Goal: Task Accomplishment & Management: Manage account settings

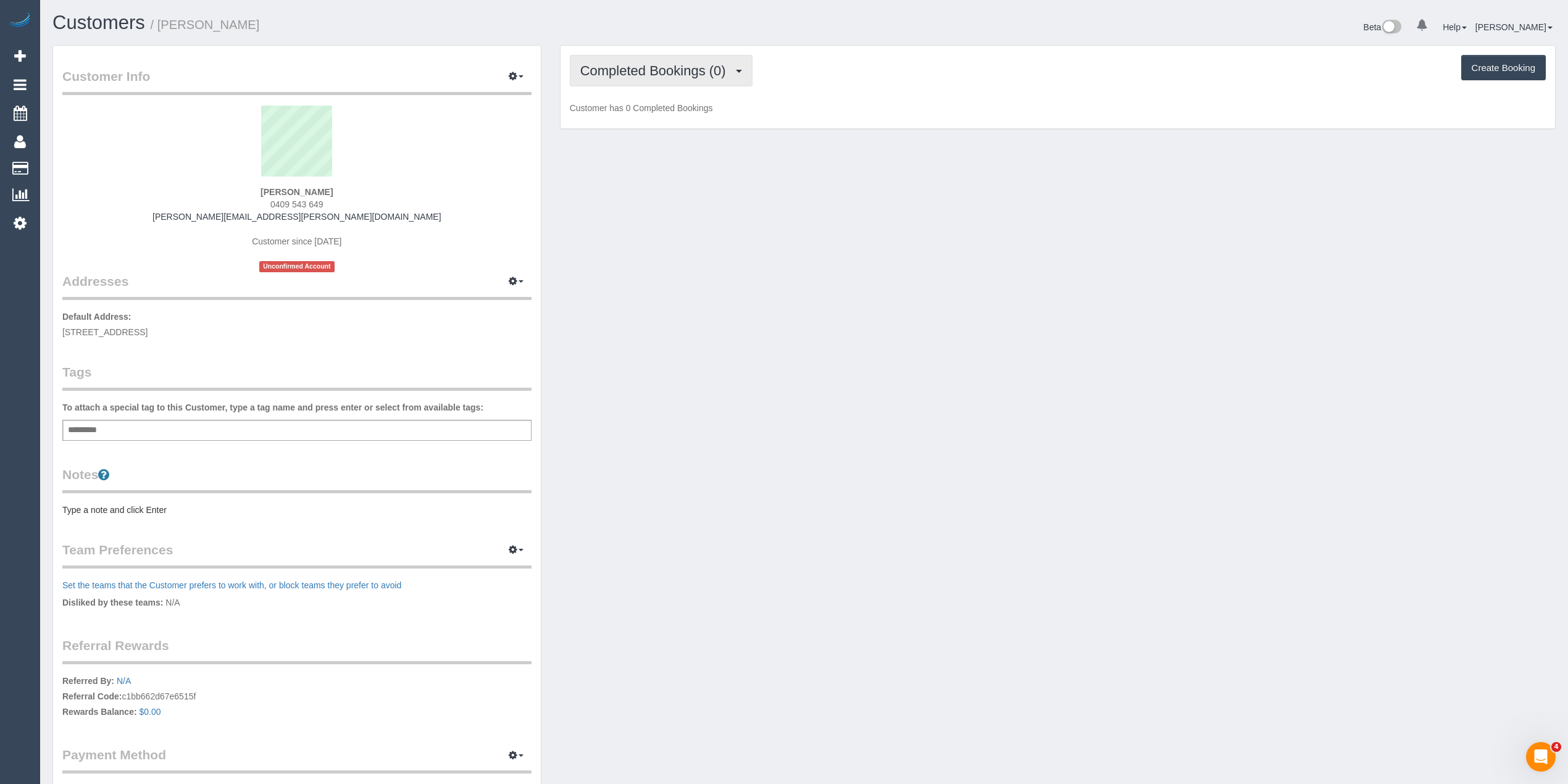
click at [648, 71] on span "Completed Bookings (0)" at bounding box center [656, 71] width 152 height 15
click at [660, 115] on link "Upcoming Bookings (1)" at bounding box center [634, 115] width 128 height 16
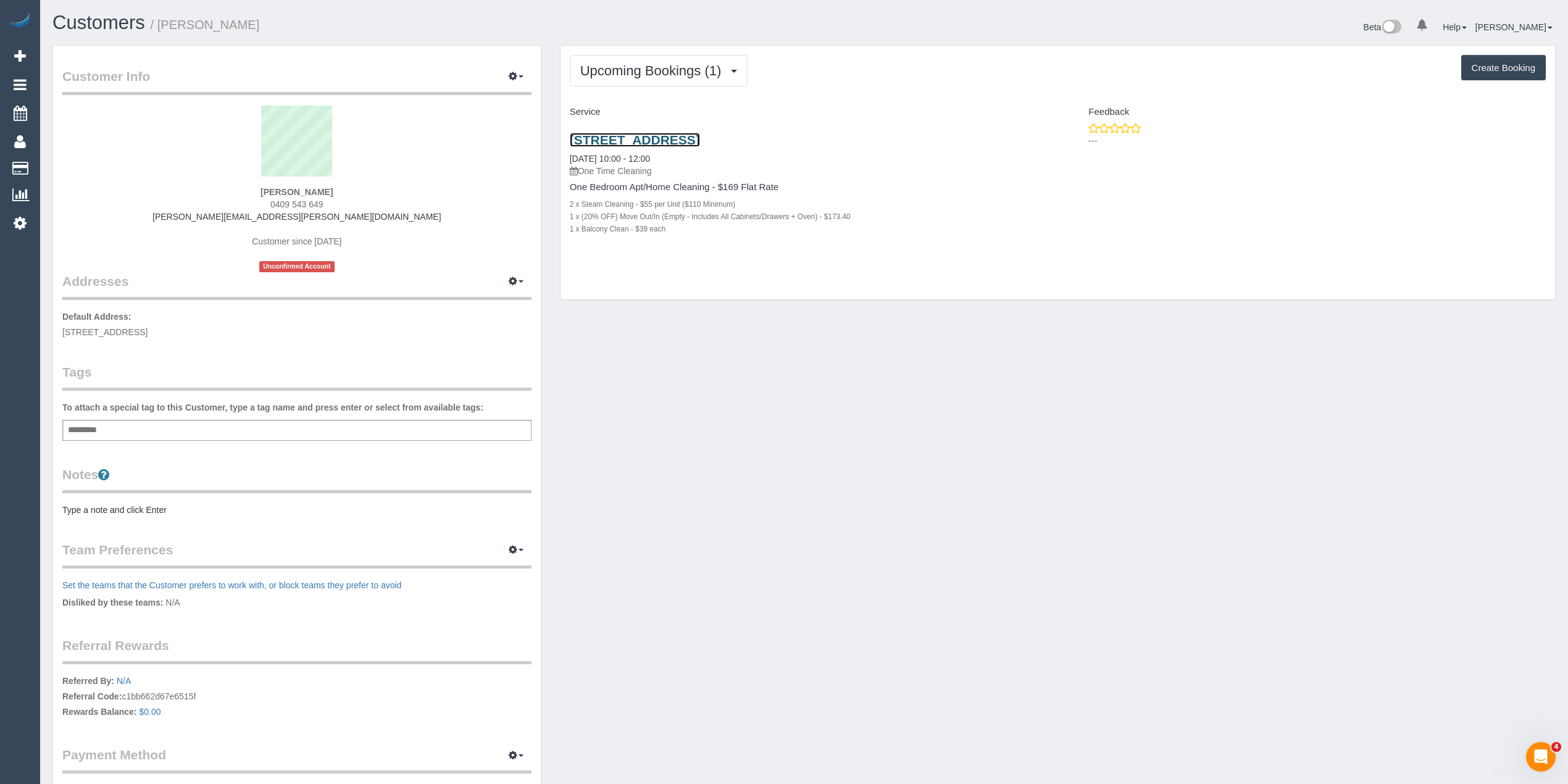
click at [671, 139] on link "313/68 Cambridge Street, Collingwood, VIC 3066" at bounding box center [635, 140] width 130 height 14
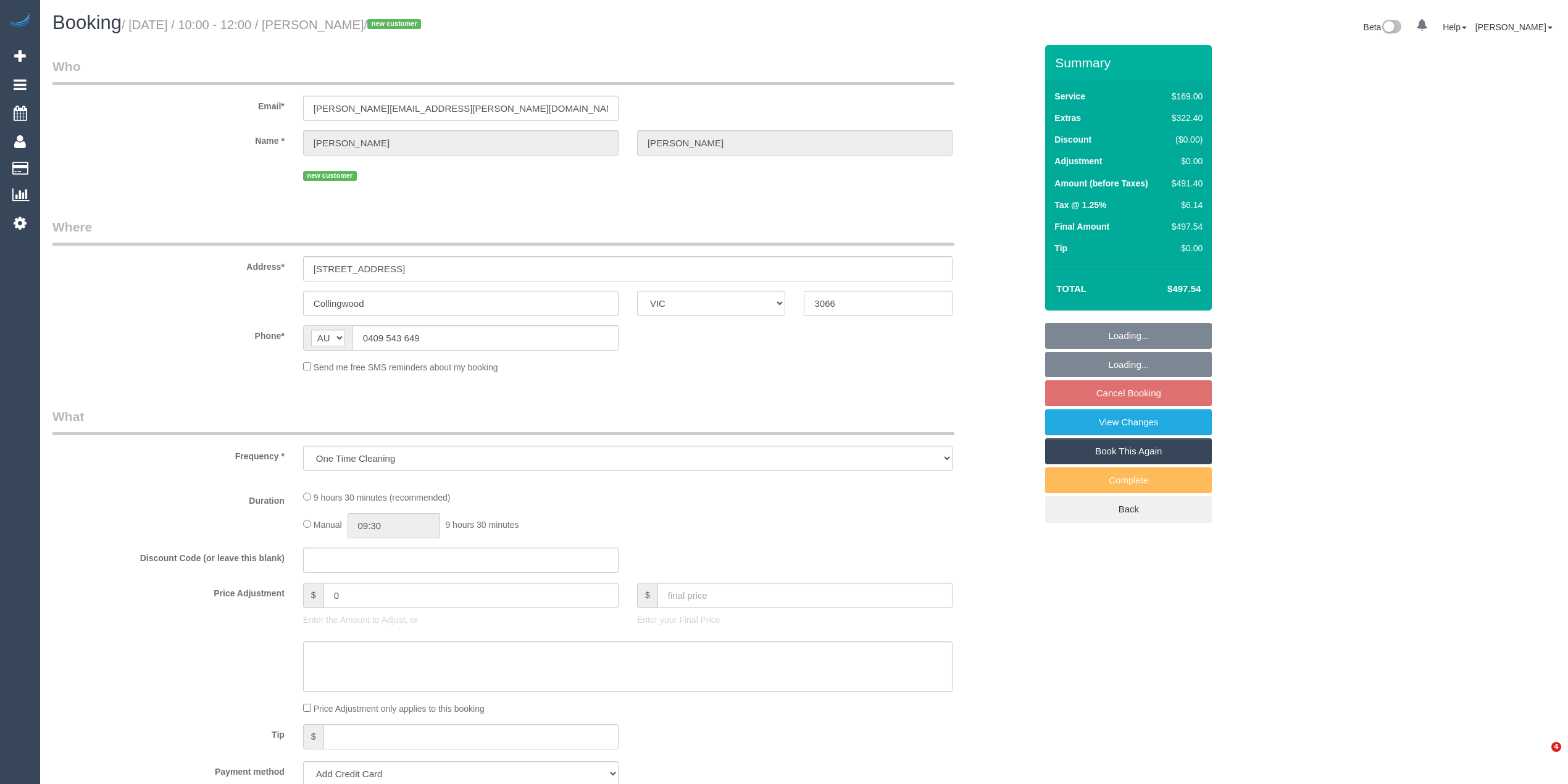
select select "VIC"
select select "string:stripe-pm_1S0w0N2GScqysDRVPzLDoc25"
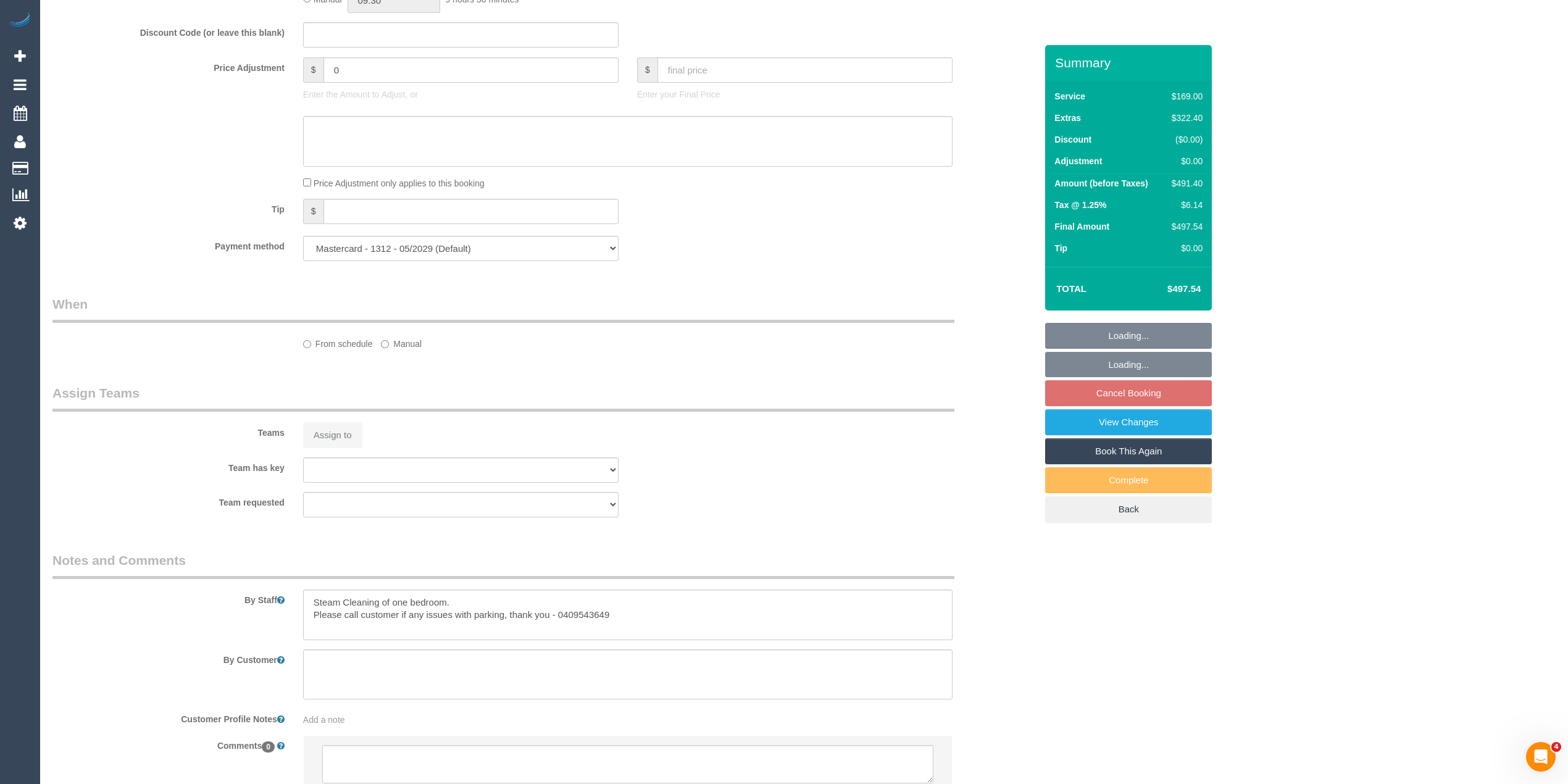
select select "object:780"
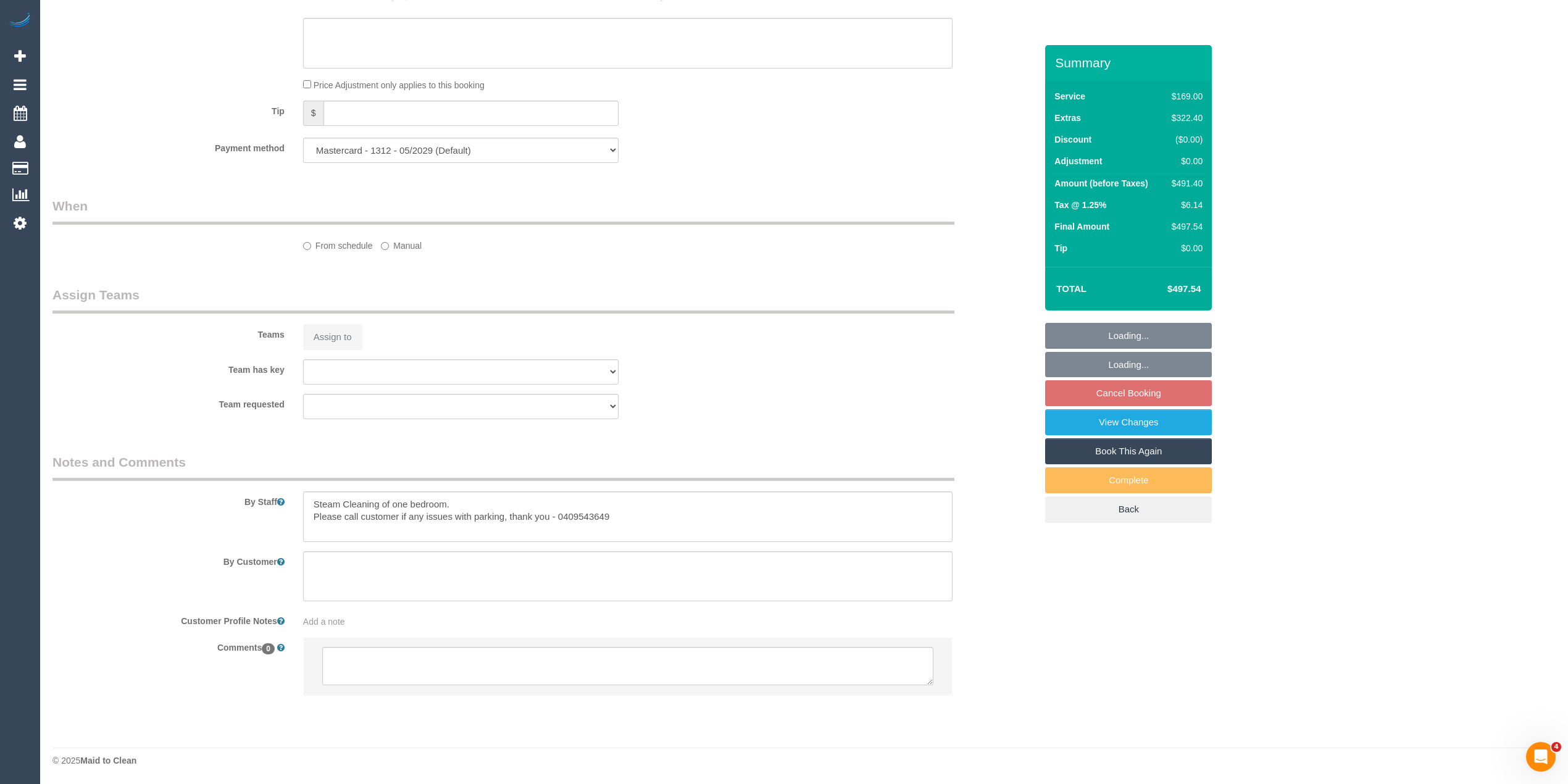
select select "number:28"
select select "number:14"
select select "number:19"
select select "number:25"
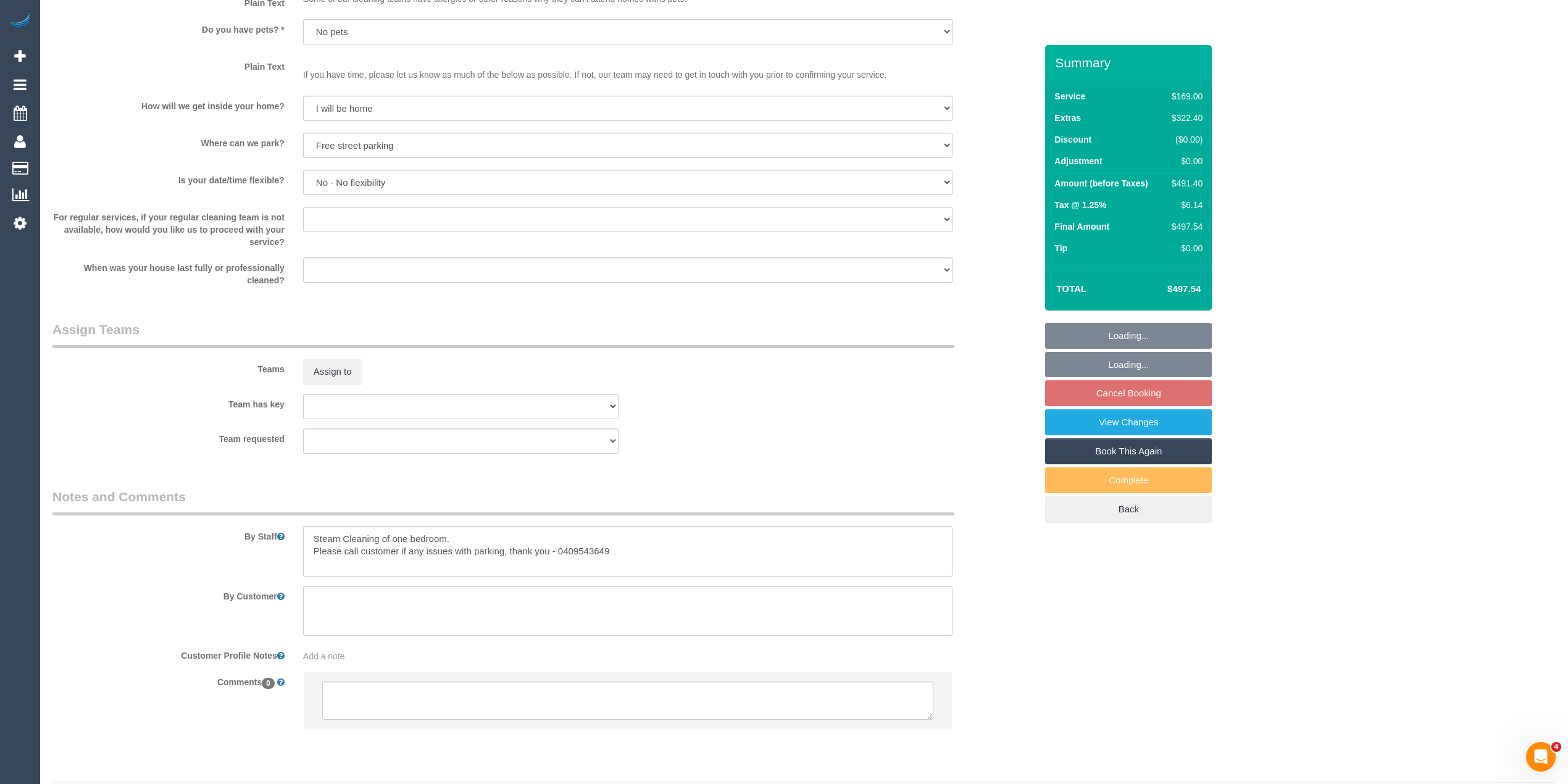
select select "spot3"
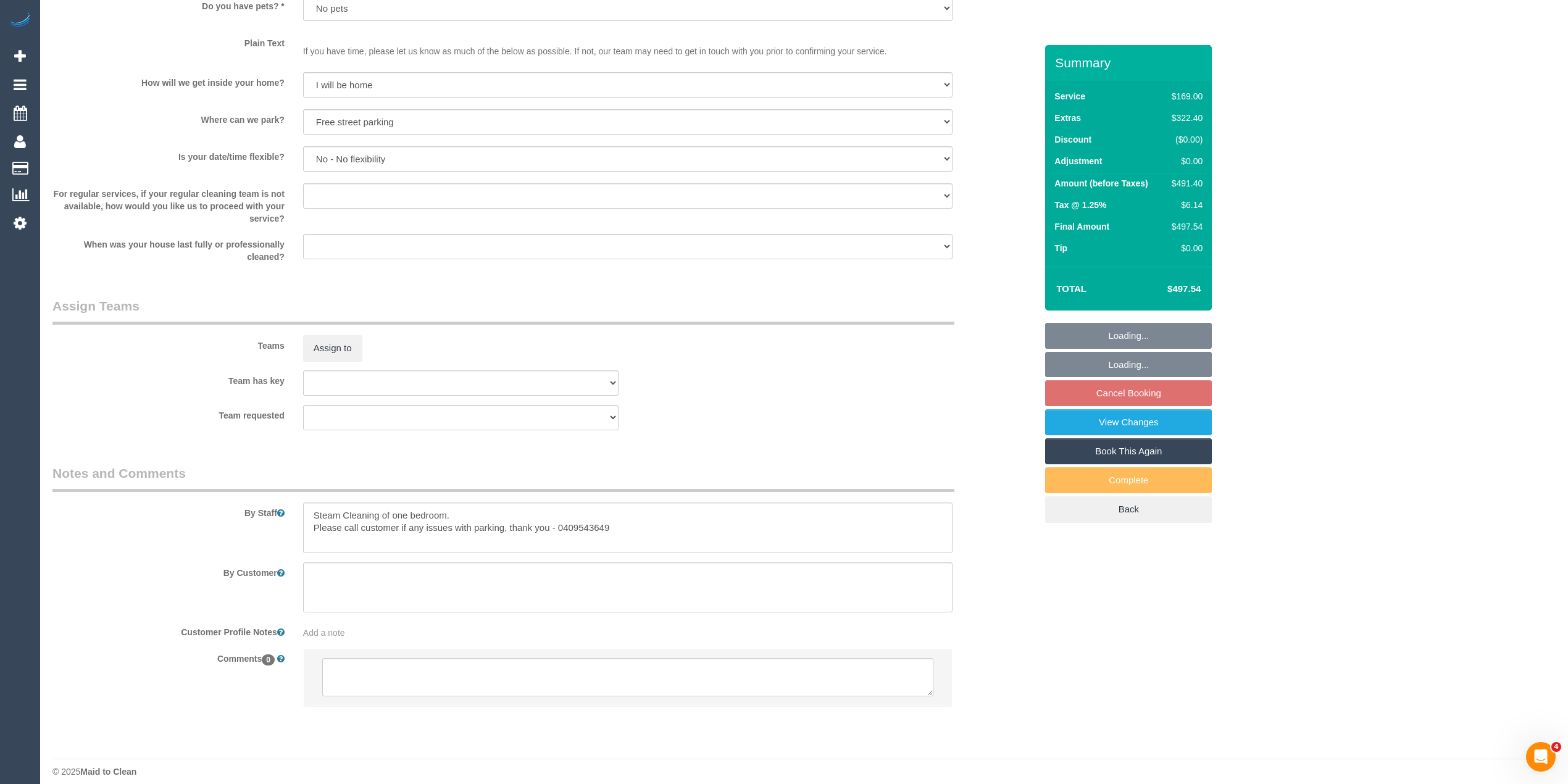
scroll to position [1568, 0]
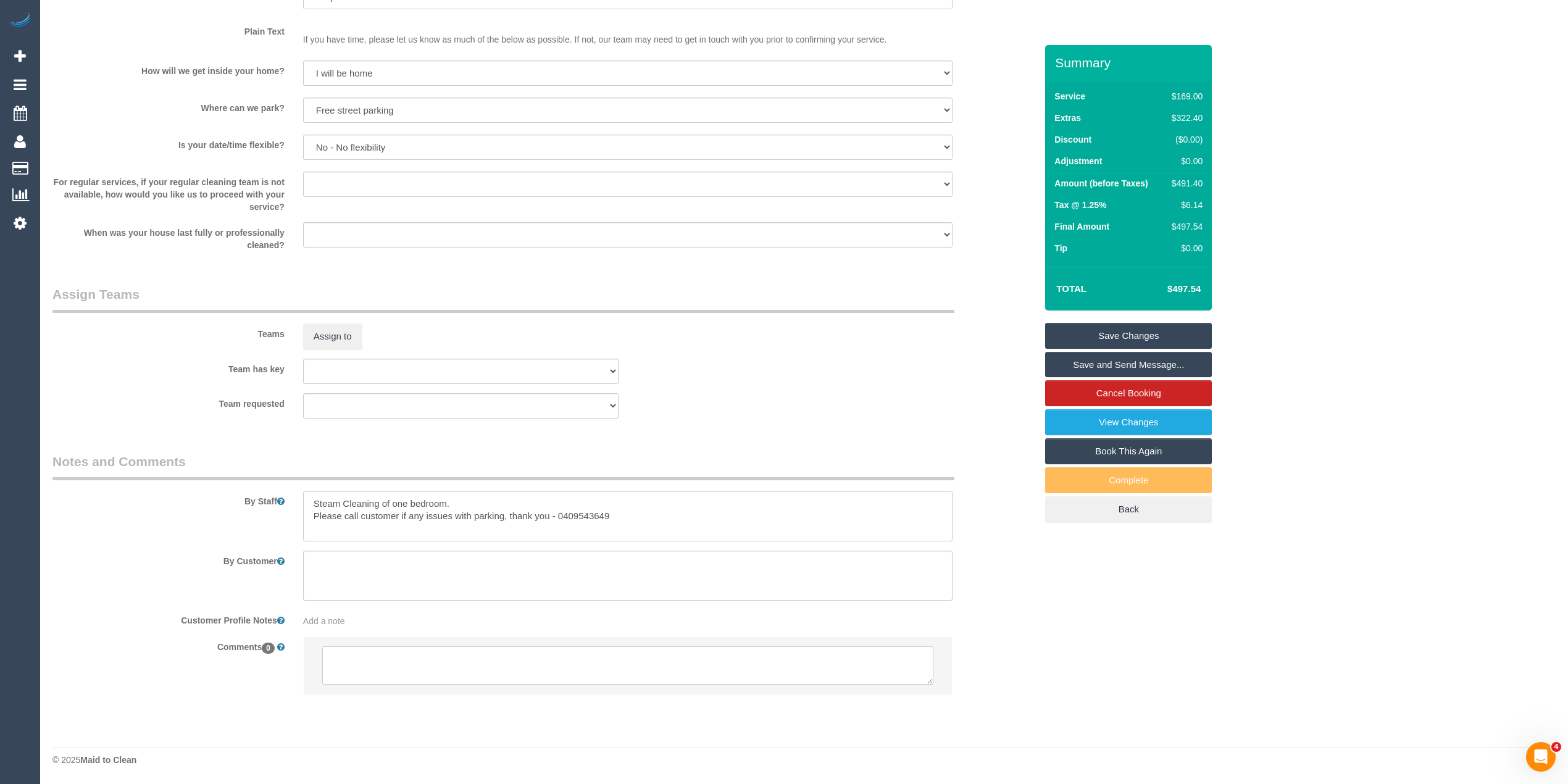
click at [388, 669] on textarea at bounding box center [627, 665] width 611 height 38
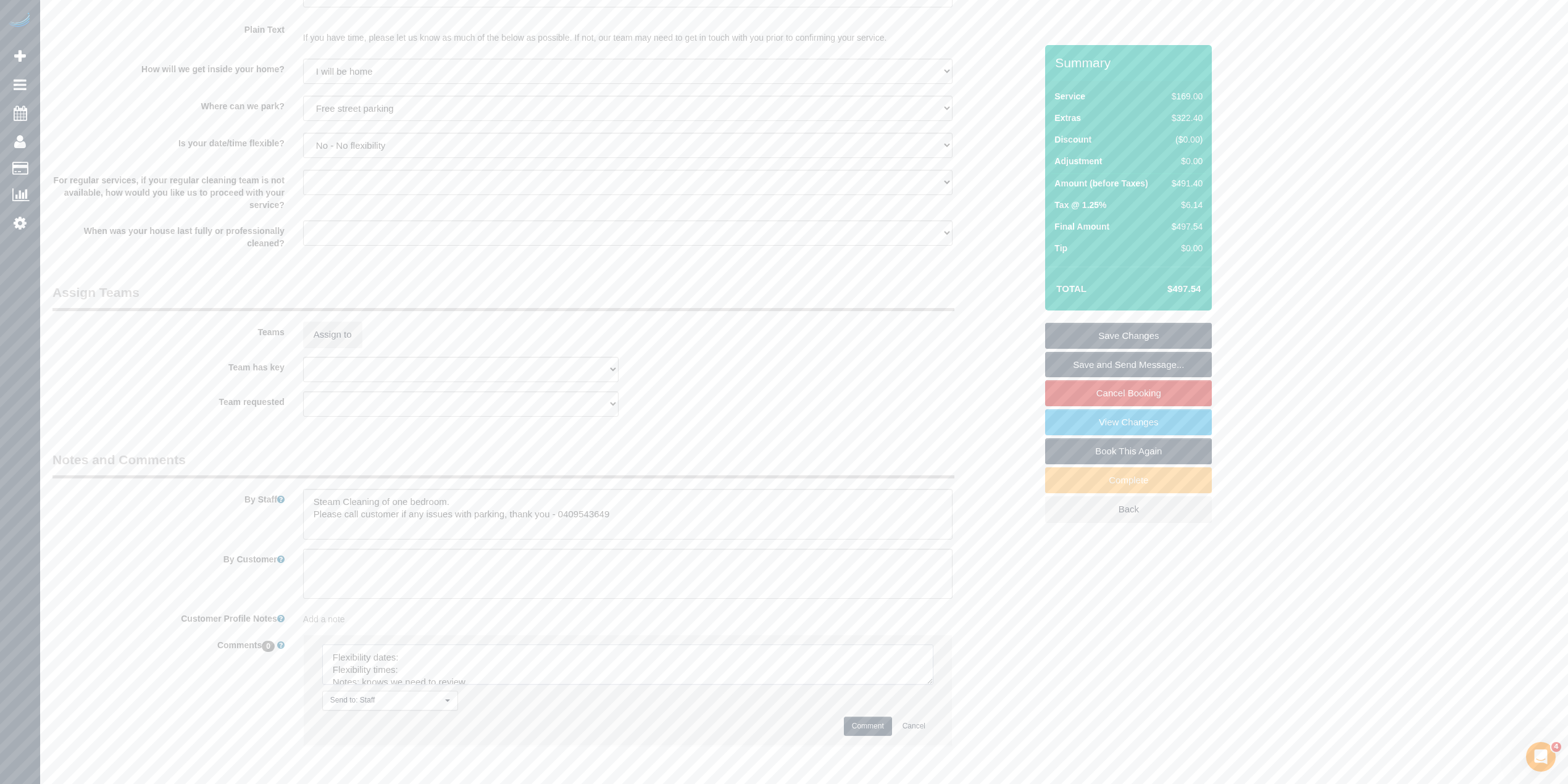
drag, startPoint x: 927, startPoint y: 675, endPoint x: 939, endPoint y: 741, distance: 67.1
click at [933, 685] on textarea at bounding box center [627, 664] width 611 height 40
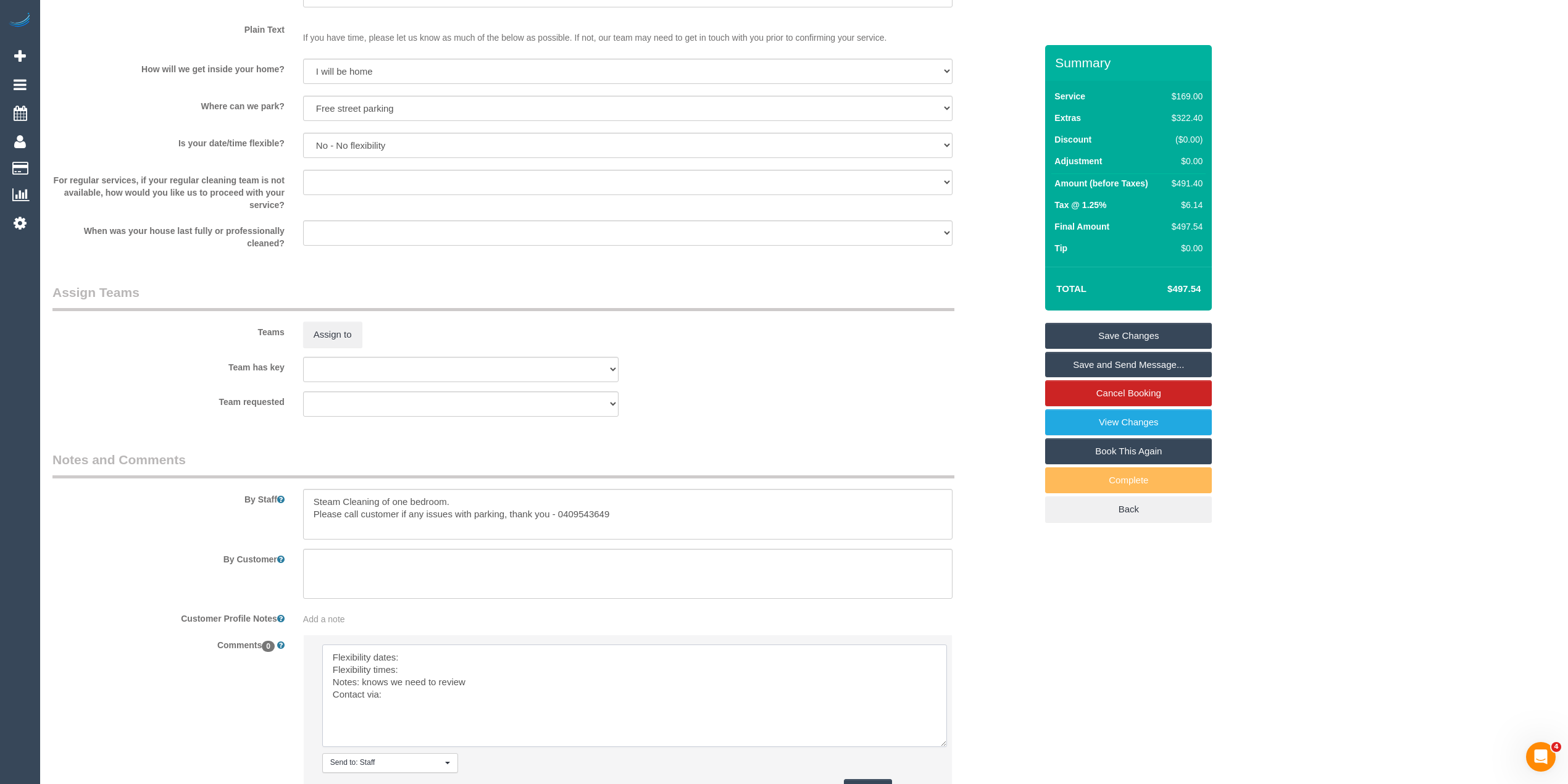
click at [419, 657] on textarea at bounding box center [634, 696] width 624 height 102
click at [409, 666] on textarea at bounding box center [634, 696] width 624 height 102
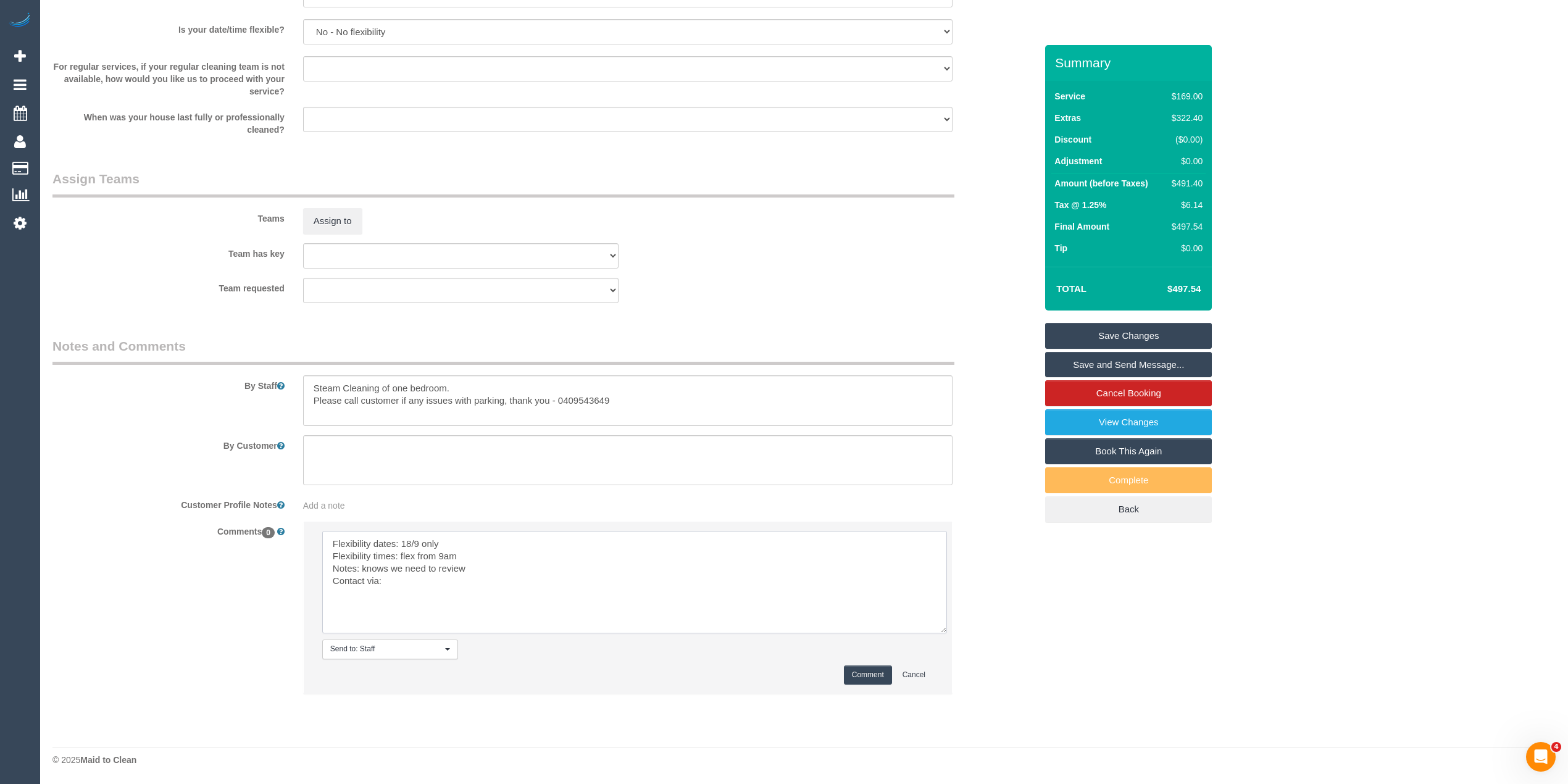
click at [415, 578] on textarea at bounding box center [634, 582] width 624 height 102
type textarea "Flexibility dates: 18/9 only Flexibility times: flex from 9am Notes: knows we n…"
click at [873, 676] on button "Comment" at bounding box center [867, 675] width 48 height 19
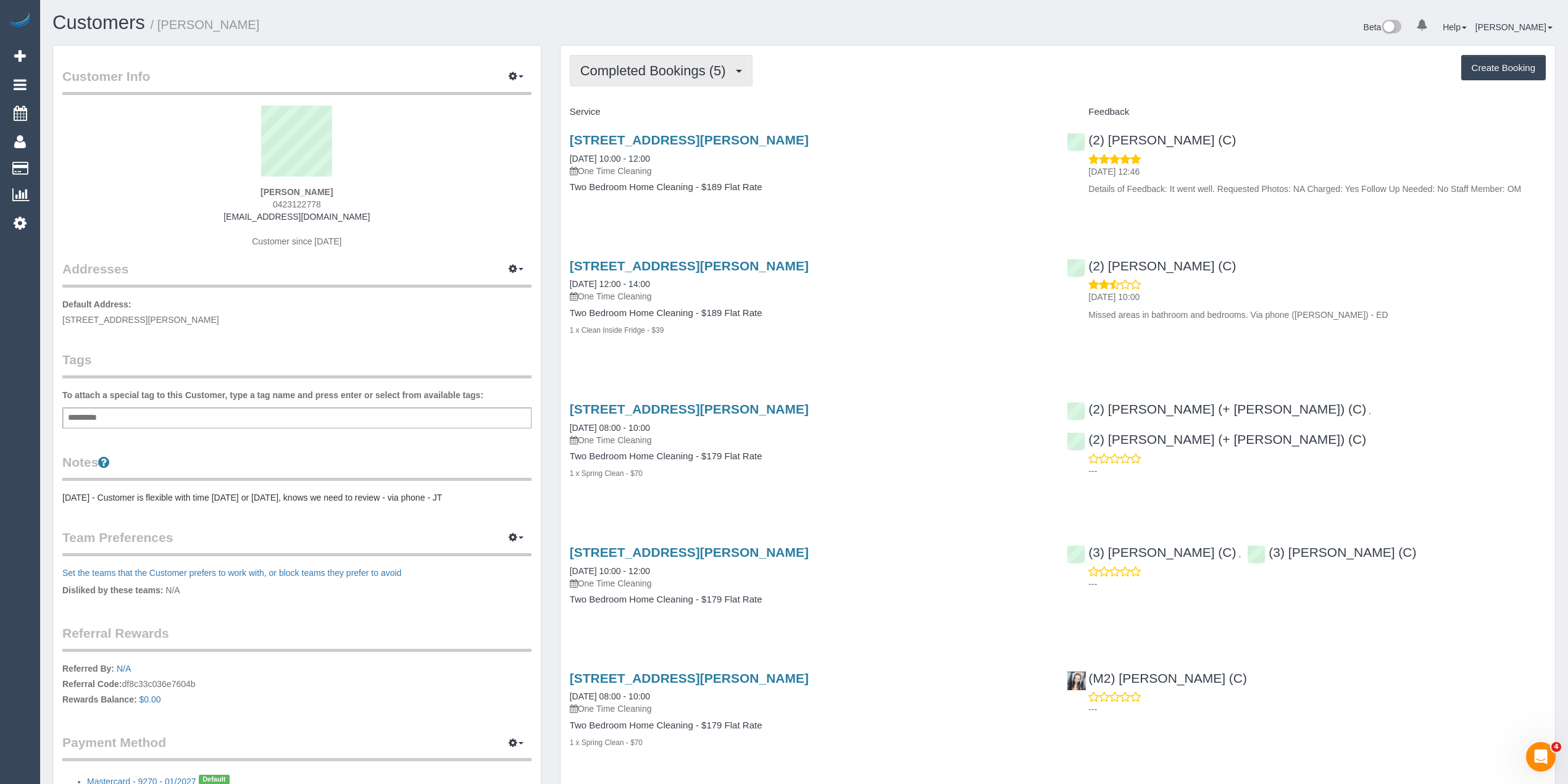
click at [598, 78] on button "Completed Bookings (5)" at bounding box center [661, 70] width 183 height 31
